Goal: Contribute content

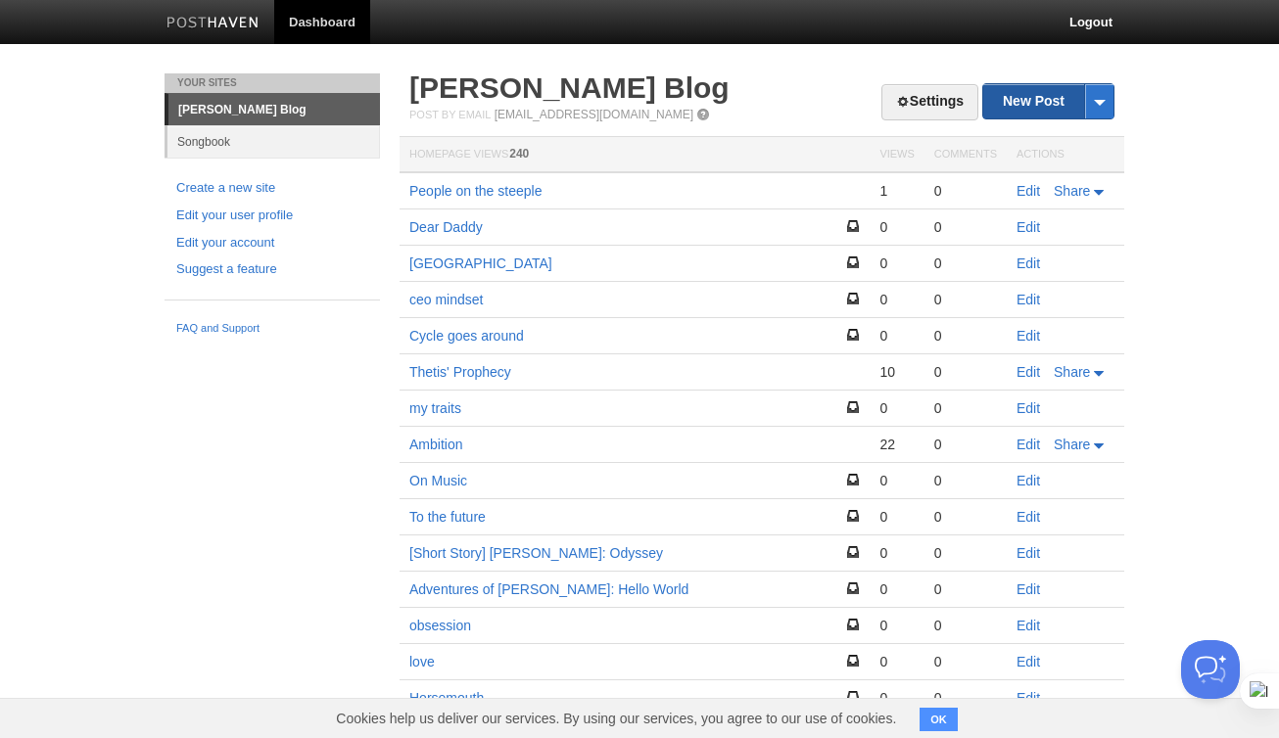
click at [1056, 100] on link "New Post" at bounding box center [1048, 101] width 130 height 34
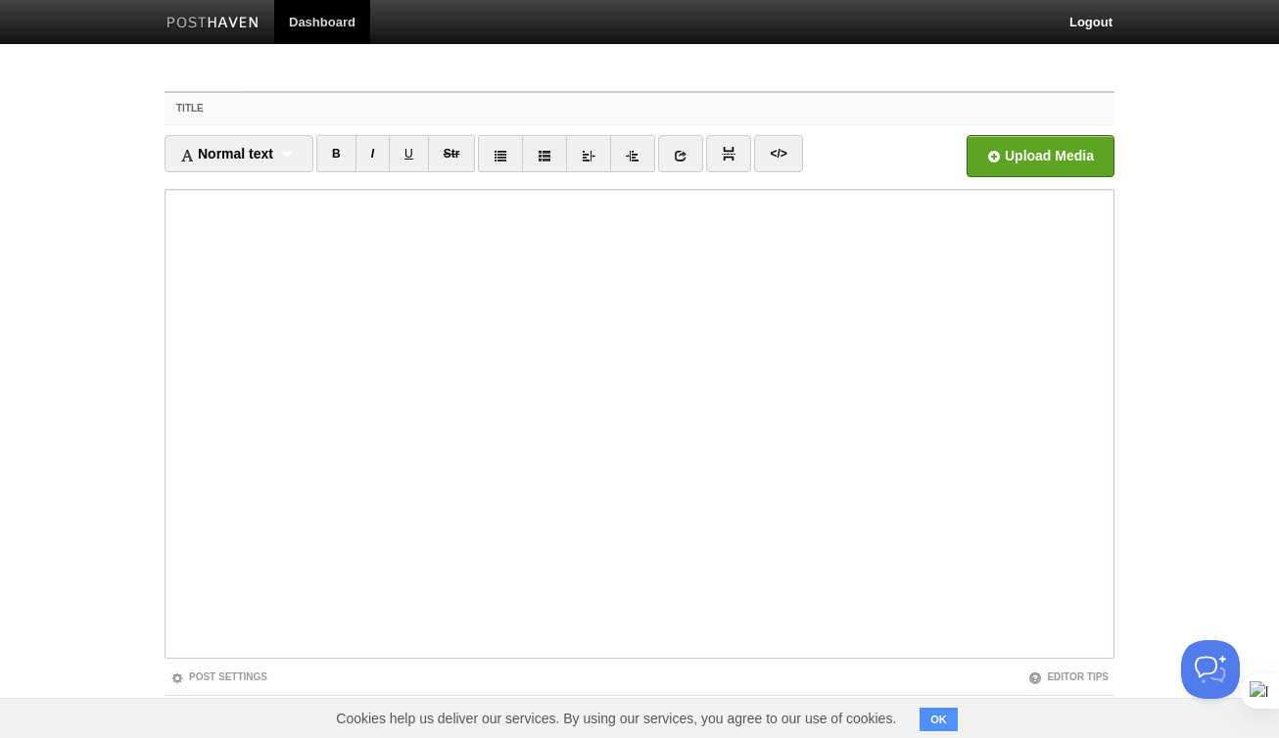
click at [326, 117] on input "Title" at bounding box center [679, 108] width 871 height 31
type input "In"
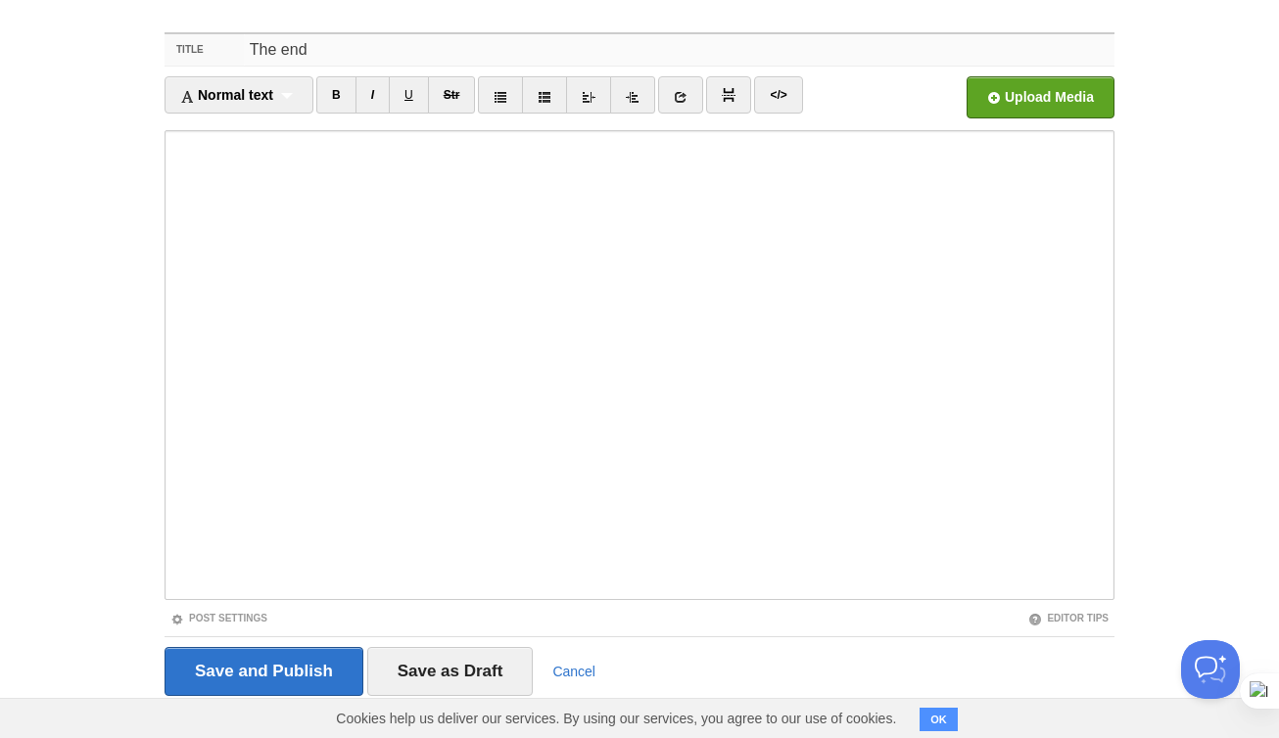
scroll to position [89, 0]
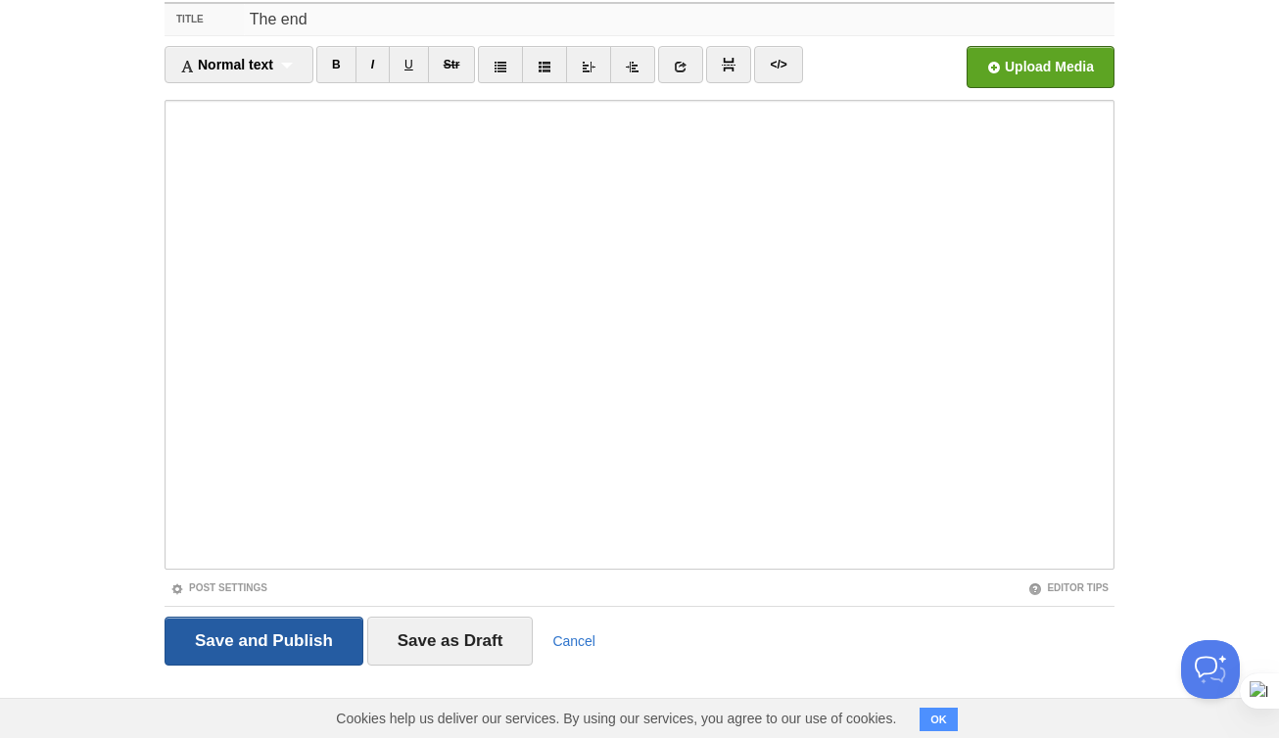
type input "The end"
click at [319, 640] on input "Save and Publish" at bounding box center [264, 641] width 199 height 49
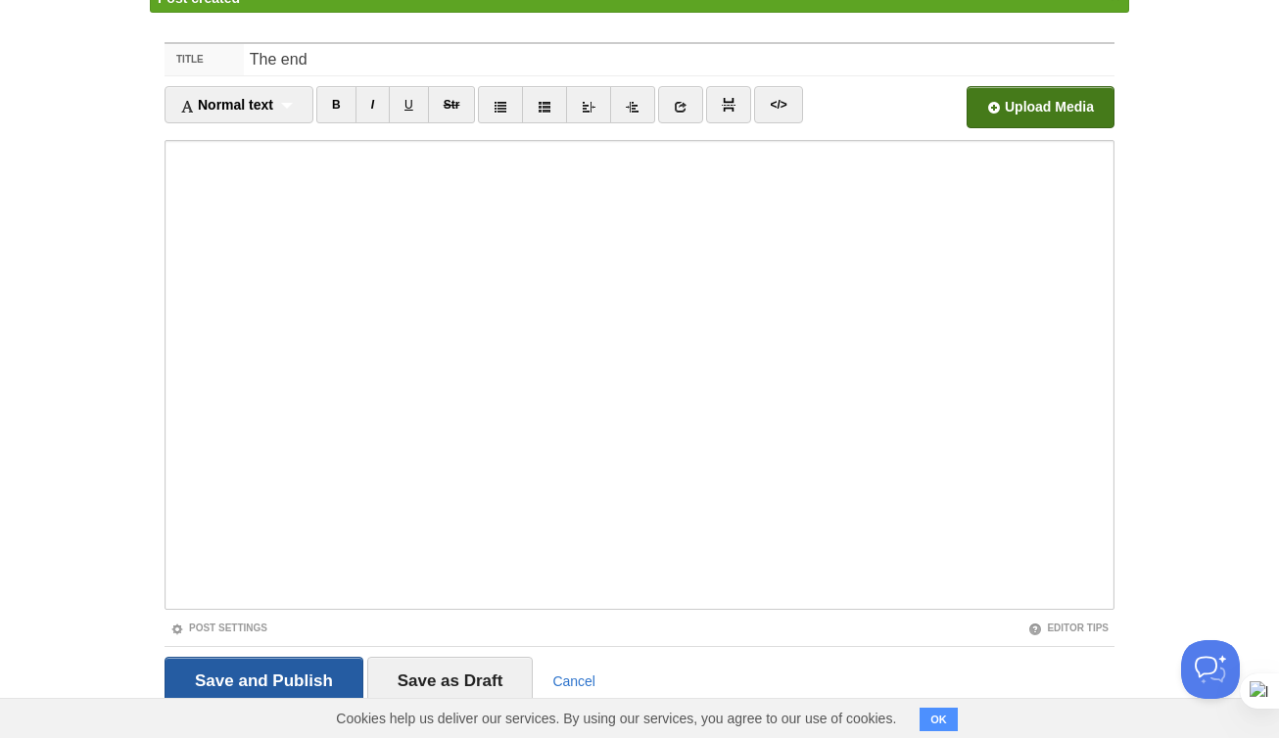
scroll to position [73, 0]
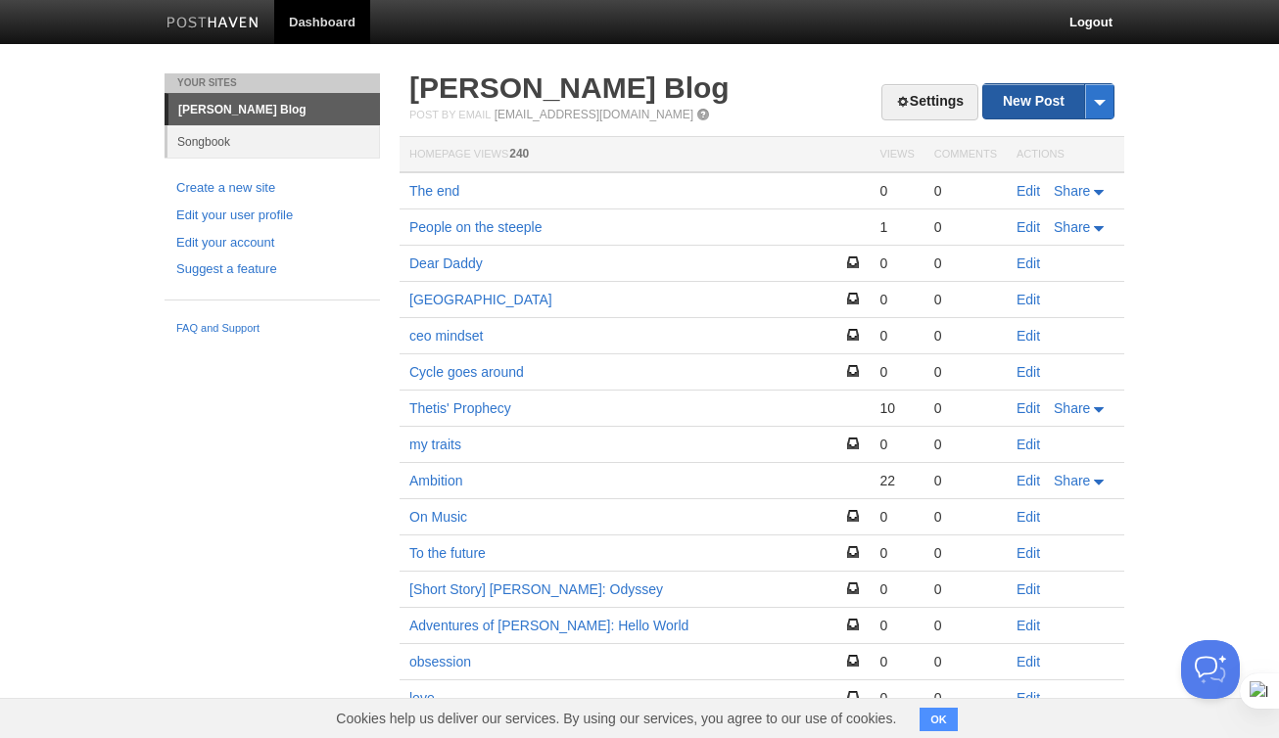
click at [1020, 102] on link "New Post" at bounding box center [1048, 101] width 130 height 34
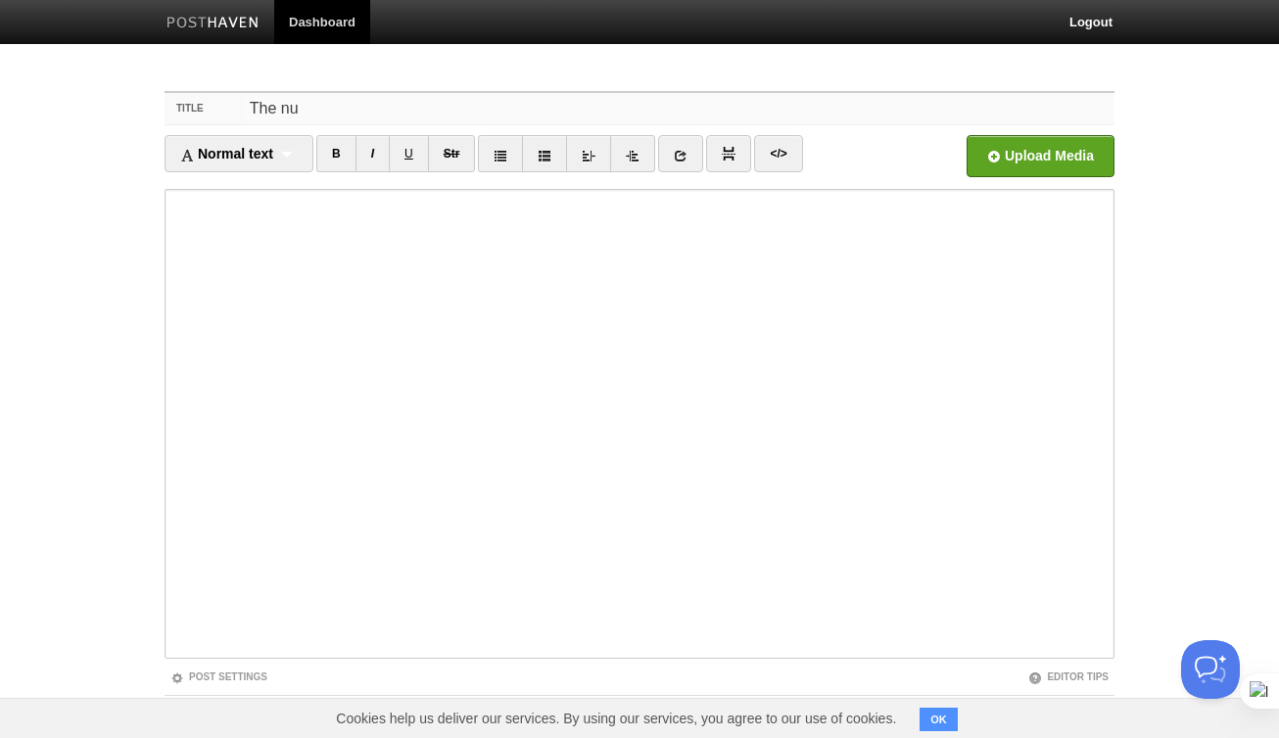
type input "The nu"
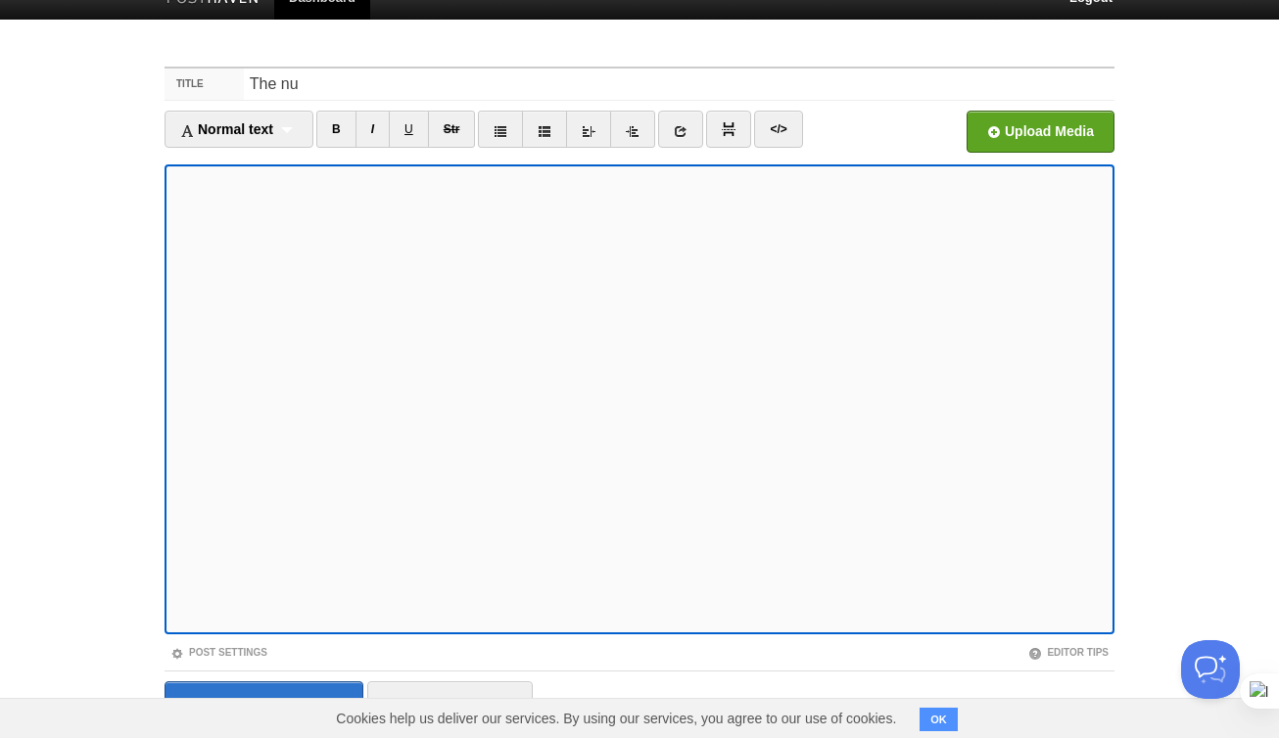
scroll to position [89, 0]
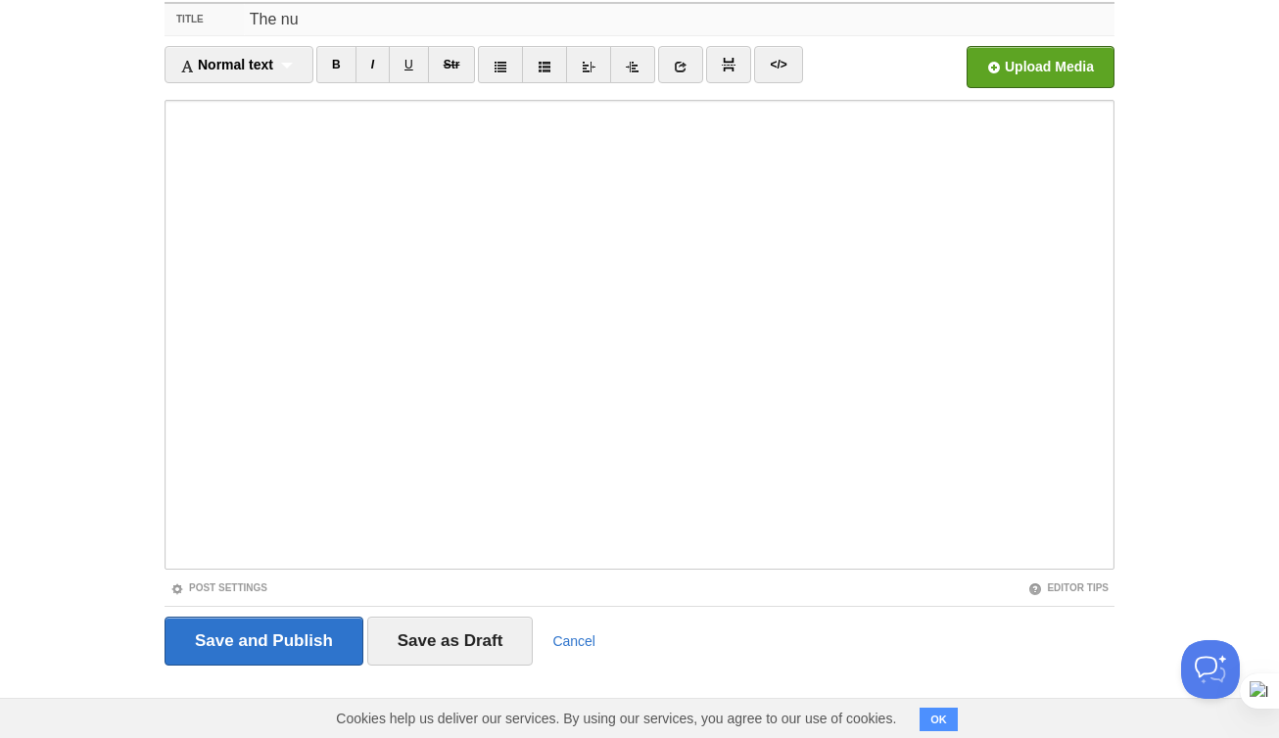
drag, startPoint x: 319, startPoint y: 28, endPoint x: 204, endPoint y: 27, distance: 115.6
click at [204, 27] on div "Title The nu" at bounding box center [640, 20] width 950 height 32
type input "Engineering vs. Physics"
click at [491, 645] on input "Save as Draft" at bounding box center [450, 641] width 166 height 49
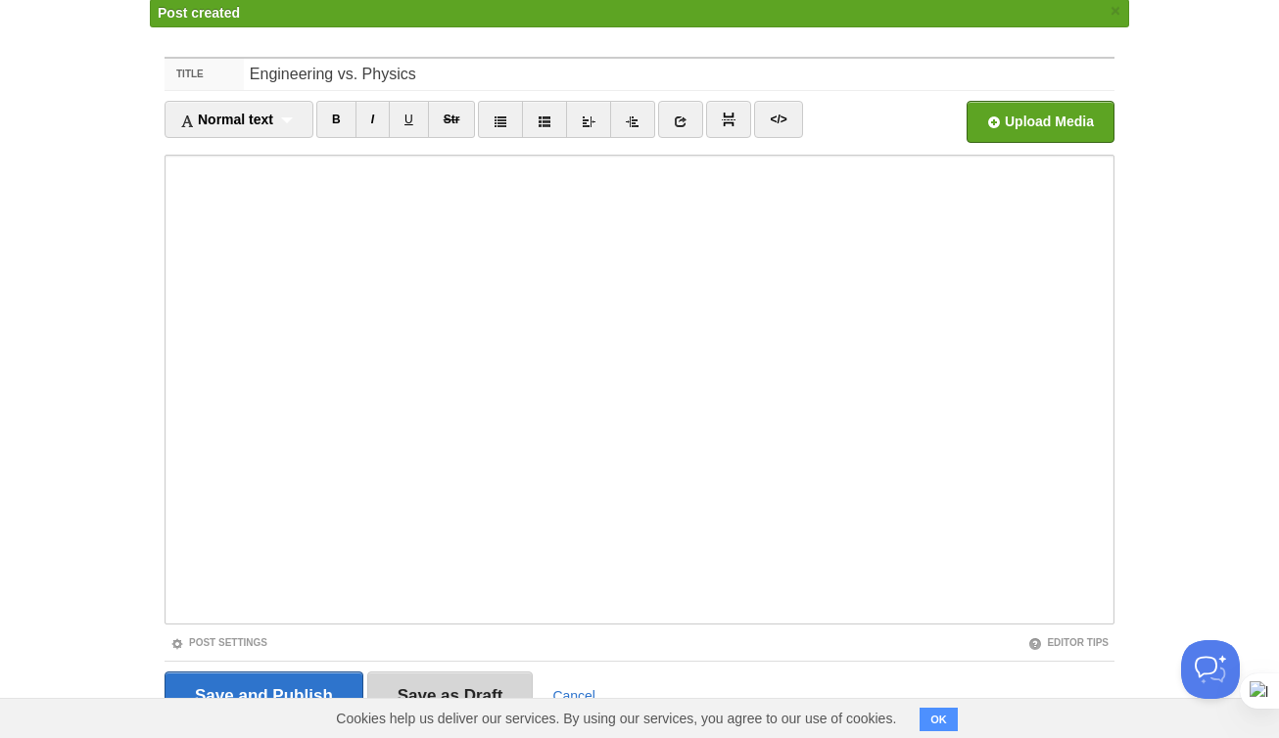
scroll to position [73, 0]
